Goal: Task Accomplishment & Management: Use online tool/utility

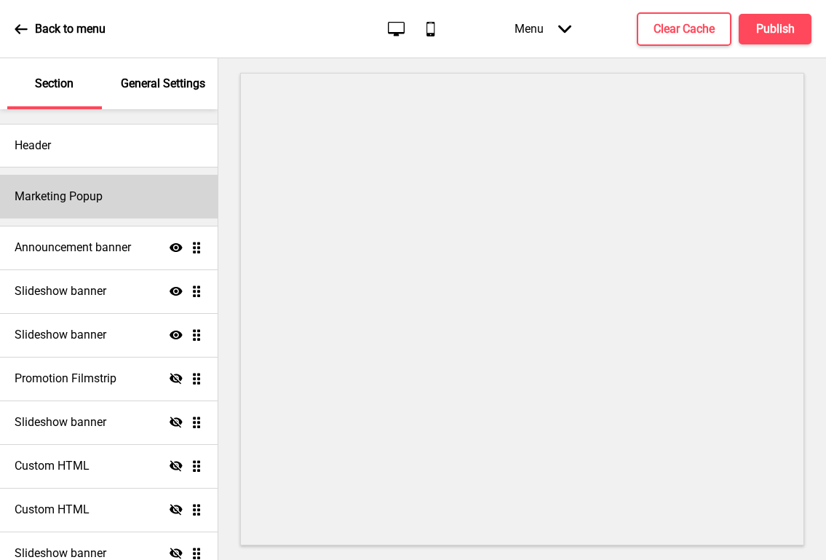
click at [100, 204] on h4 "Marketing Popup" at bounding box center [59, 197] width 88 height 16
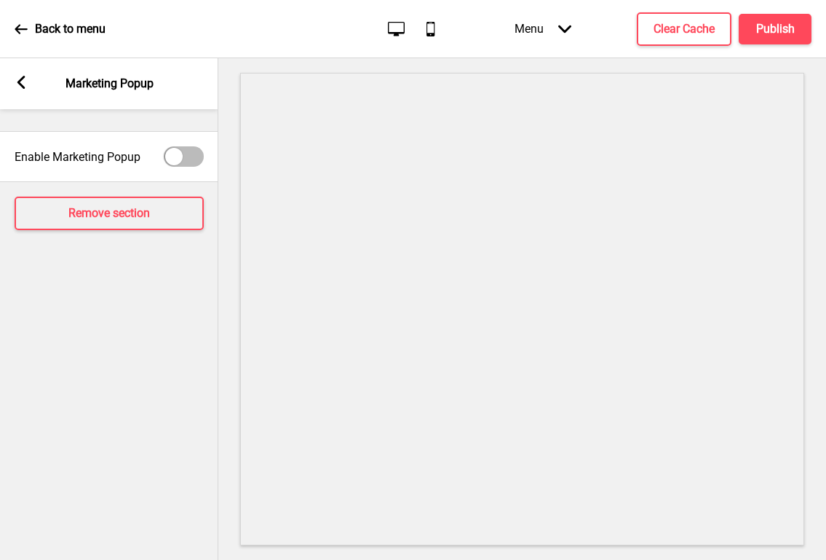
click at [20, 86] on icon at bounding box center [21, 82] width 8 height 13
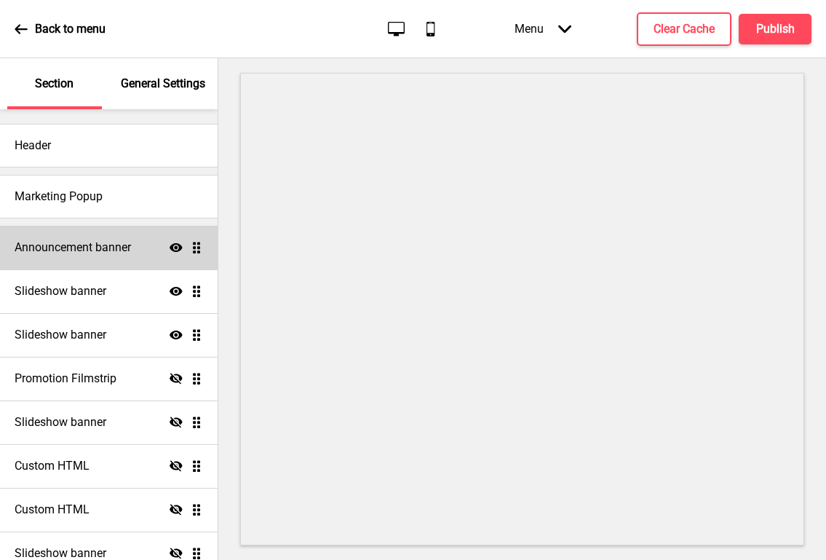
click at [69, 237] on div "Announcement banner Show Drag" at bounding box center [109, 248] width 218 height 44
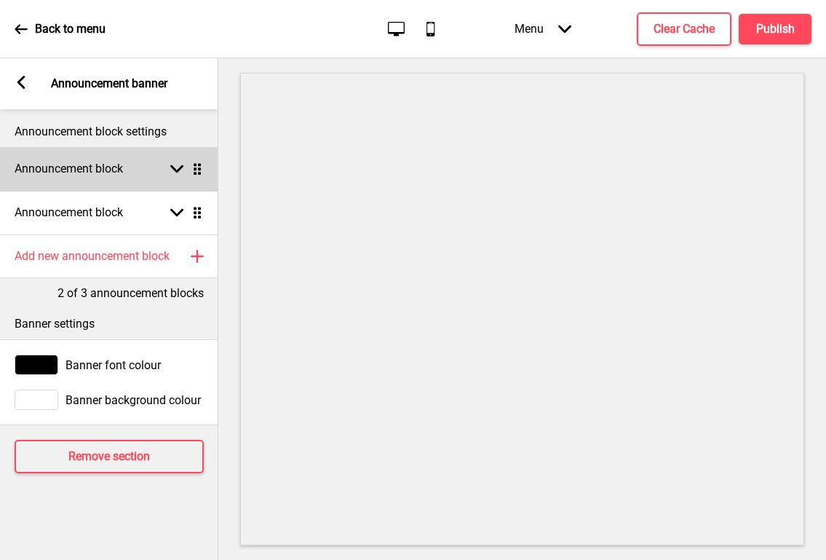
click at [117, 177] on div "Announcement block Arrow down Drag" at bounding box center [109, 169] width 218 height 44
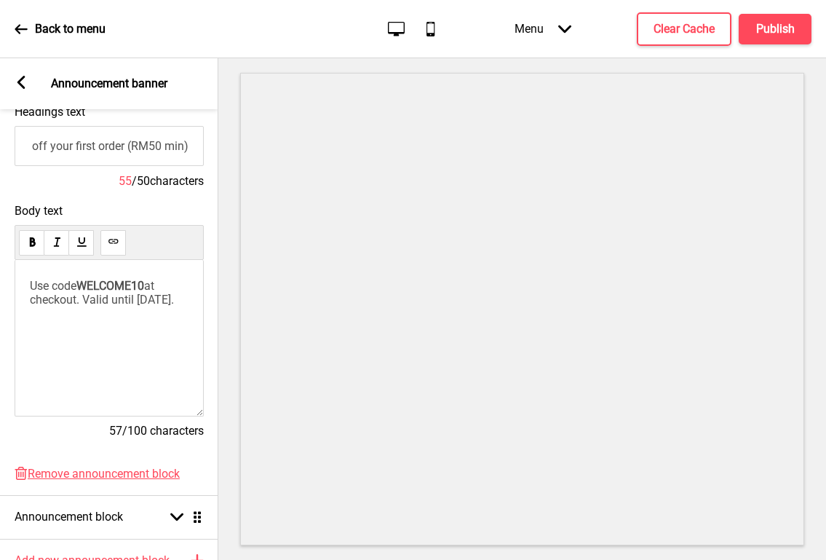
scroll to position [0, 1]
drag, startPoint x: 29, startPoint y: 146, endPoint x: 220, endPoint y: 146, distance: 190.7
click at [220, 146] on div "Section General Settings Header Marketing Popup Announcement banner Show Drag S…" at bounding box center [413, 309] width 826 height 502
drag, startPoint x: 129, startPoint y: 315, endPoint x: 20, endPoint y: 282, distance: 113.3
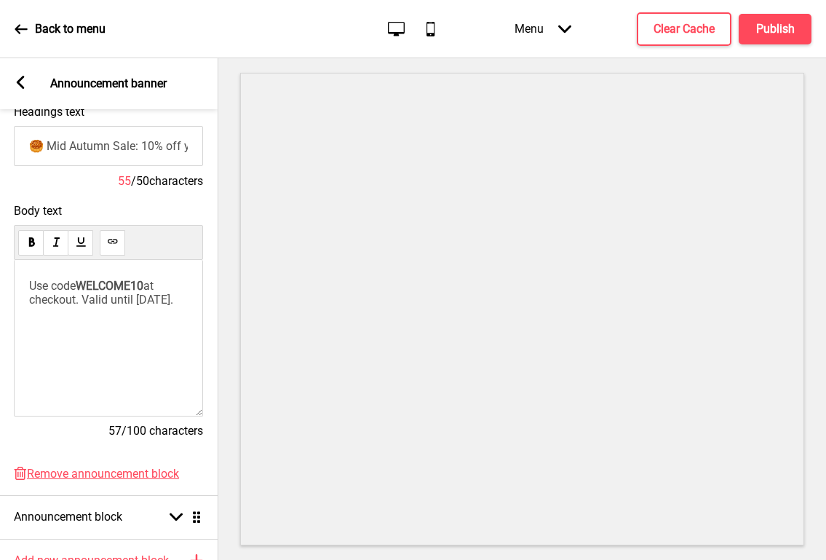
click at [20, 282] on div "Use code WELCOME10 at checkout. Valid until [DATE]." at bounding box center [108, 338] width 189 height 156
copy p "Use code WELCOME10 at checkout. Valid until [DATE]."
paste input "Welcome Treat: 5% off your first order (RM50 min)"
type input "Welcome Treat: 5% off your first order (RM50 min)"
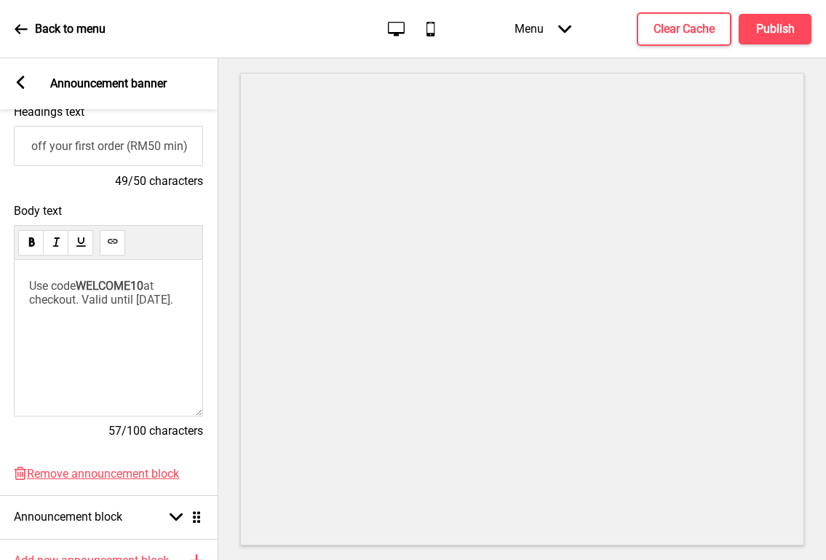
scroll to position [0, 0]
drag, startPoint x: 149, startPoint y: 314, endPoint x: 20, endPoint y: 288, distance: 132.2
click at [20, 288] on div "Use code WELCOME10 at checkout. Valid until [DATE]." at bounding box center [108, 338] width 189 height 156
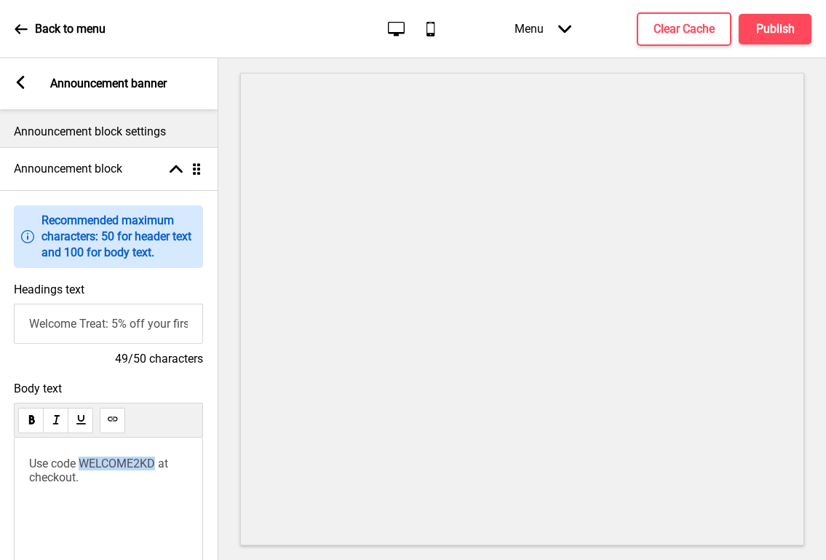
drag, startPoint x: 163, startPoint y: 464, endPoint x: 84, endPoint y: 463, distance: 79.4
click at [84, 463] on span "Use code WELCOME2KD at checkout." at bounding box center [100, 470] width 142 height 28
click at [760, 29] on h4 "Publish" at bounding box center [775, 29] width 39 height 16
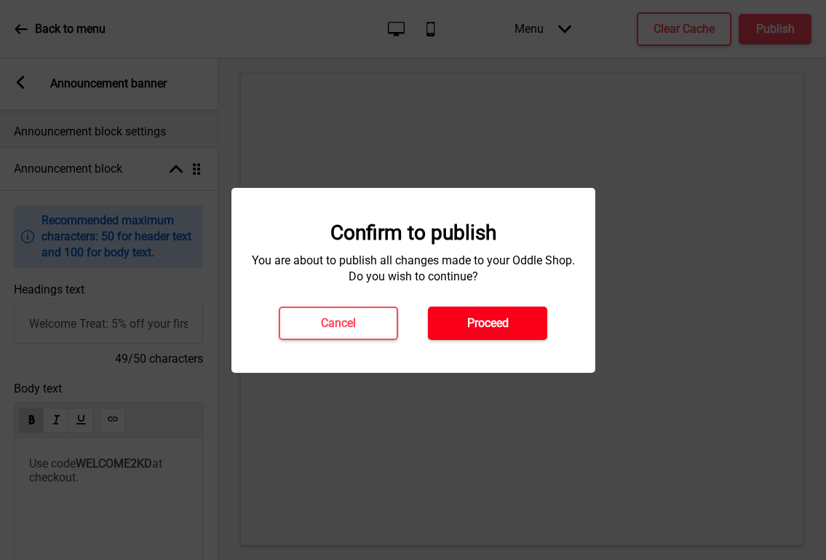
click at [505, 320] on h4 "Proceed" at bounding box center [487, 323] width 41 height 16
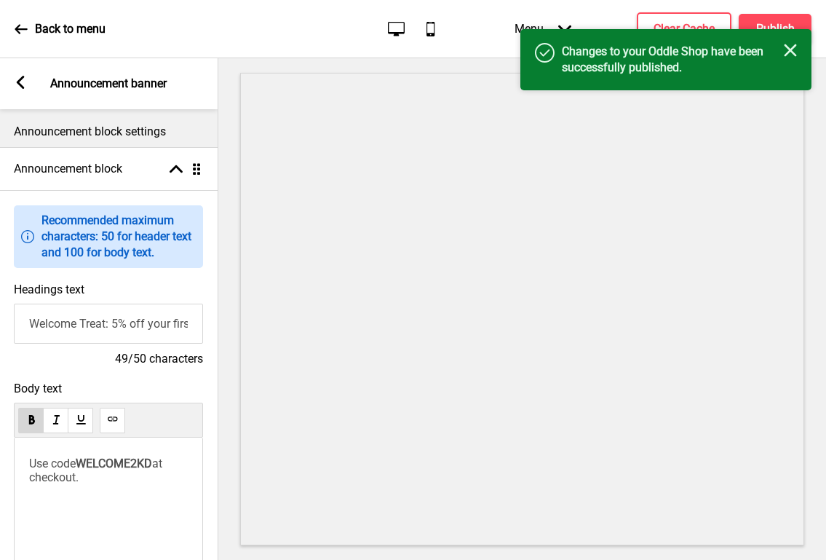
click at [791, 52] on icon "Close" at bounding box center [790, 50] width 13 height 13
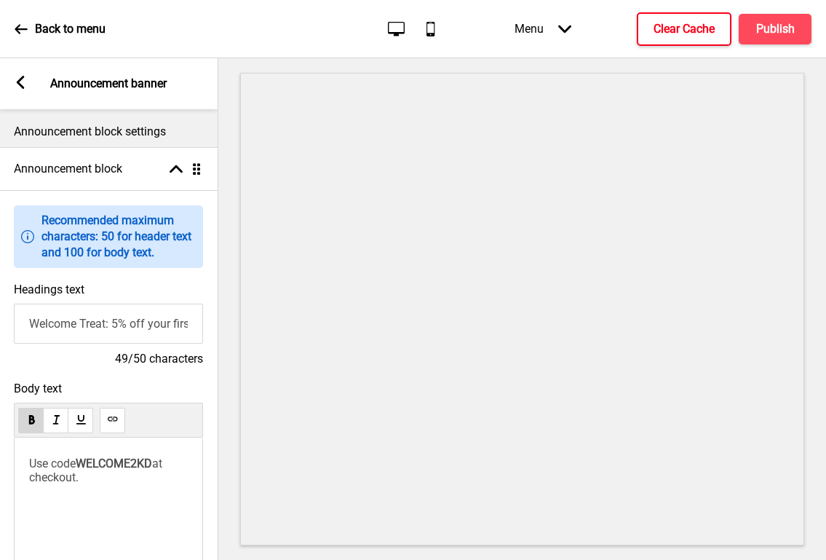
click at [683, 33] on h4 "Clear Cache" at bounding box center [684, 29] width 61 height 16
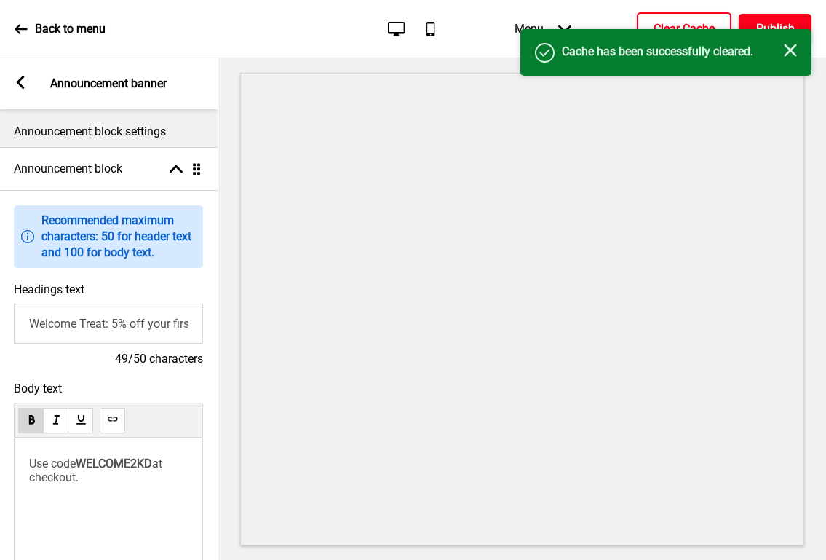
click at [763, 25] on h4 "Publish" at bounding box center [775, 29] width 39 height 16
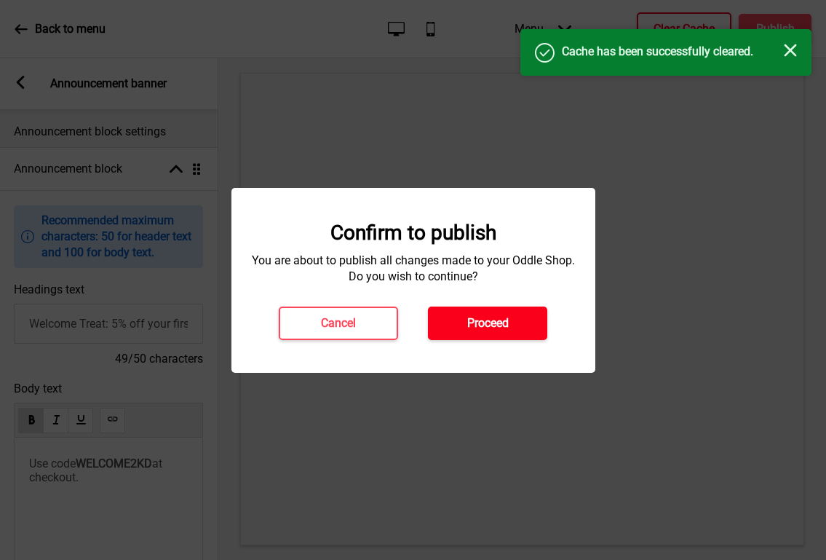
click at [490, 320] on h4 "Proceed" at bounding box center [487, 323] width 41 height 16
